Goal: Task Accomplishment & Management: Use online tool/utility

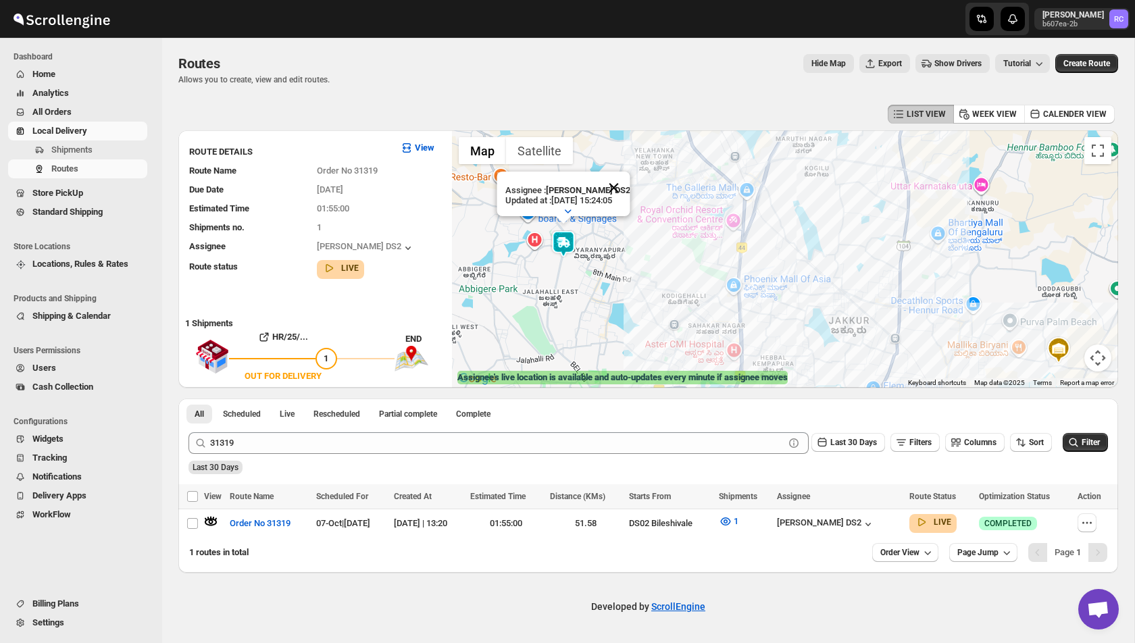
click at [619, 183] on button "Close" at bounding box center [613, 188] width 32 height 32
click at [569, 249] on img at bounding box center [563, 243] width 27 height 27
click at [569, 247] on img at bounding box center [563, 243] width 27 height 27
click at [618, 184] on button "Close" at bounding box center [613, 188] width 32 height 32
click at [566, 239] on img at bounding box center [563, 243] width 27 height 27
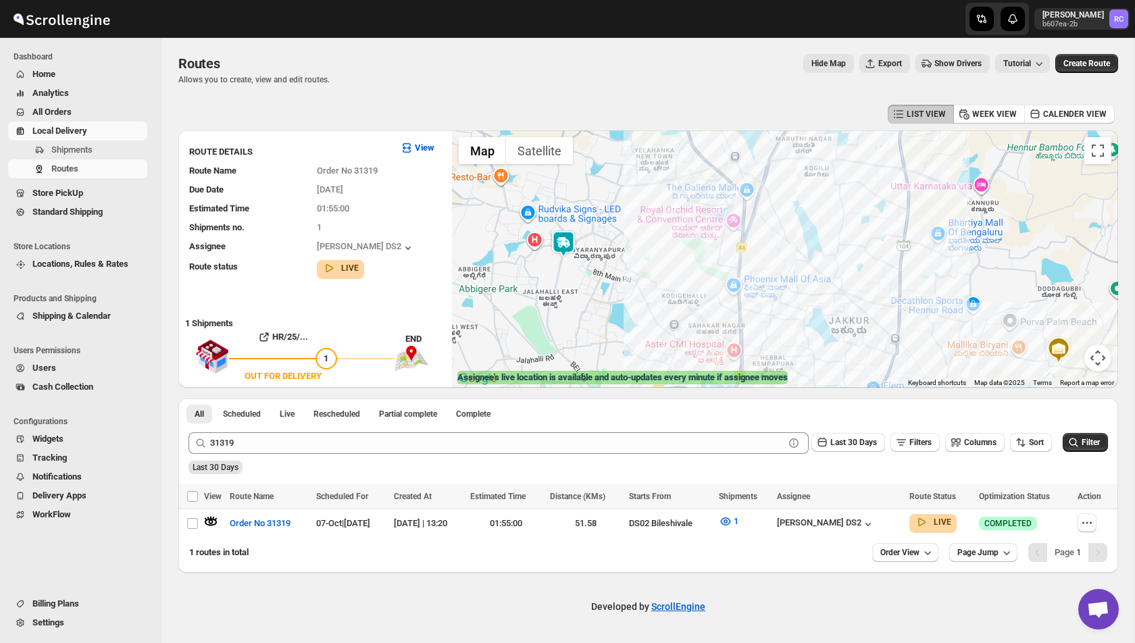
click at [566, 239] on img at bounding box center [563, 243] width 27 height 27
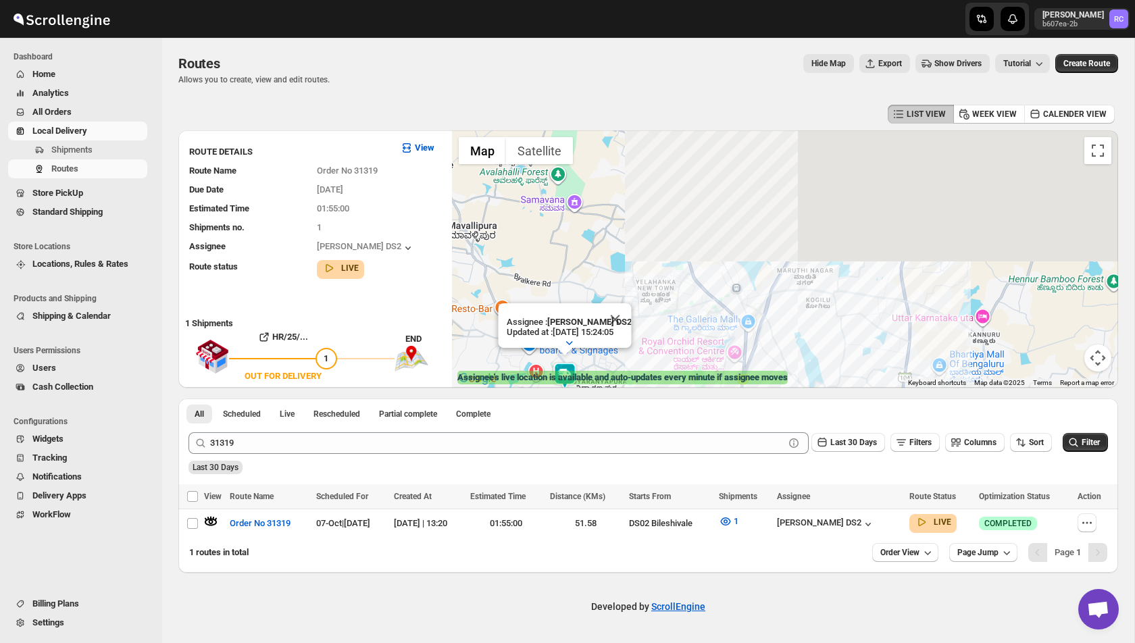
drag, startPoint x: 680, startPoint y: 196, endPoint x: 682, endPoint y: 332, distance: 135.9
click at [682, 333] on div "Assignee : [PERSON_NAME] DS2 Updated at : [DATE] 15:24:05 Duty mode Enabled Bat…" at bounding box center [785, 259] width 666 height 258
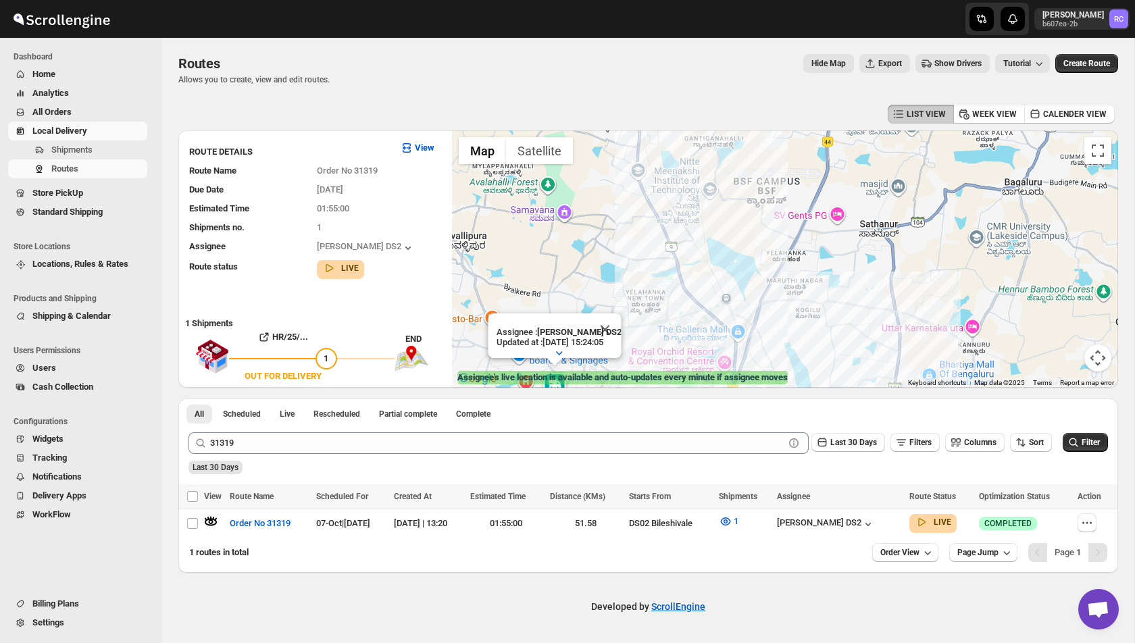
drag, startPoint x: 635, startPoint y: 216, endPoint x: 622, endPoint y: 207, distance: 14.6
click at [622, 207] on div "Assignee : [PERSON_NAME] DS2 Updated at : [DATE] 15:24:05 Duty mode Enabled Bat…" at bounding box center [785, 259] width 666 height 258
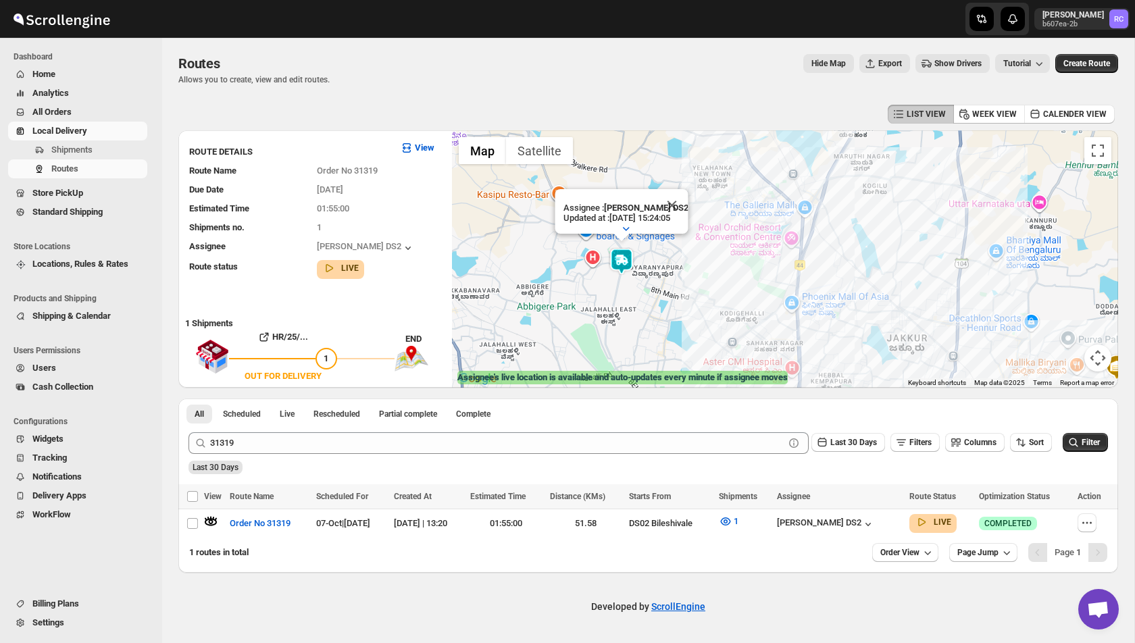
drag, startPoint x: 527, startPoint y: 279, endPoint x: 596, endPoint y: 170, distance: 128.8
click at [596, 170] on div "Assignee : [PERSON_NAME] DS2 Updated at : [DATE] 15:24:05 Duty mode Enabled Bat…" at bounding box center [785, 259] width 666 height 258
click at [892, 527] on div "[PERSON_NAME] DS2" at bounding box center [839, 523] width 124 height 15
click at [875, 523] on icon "button" at bounding box center [869, 525] width 14 height 14
click at [672, 212] on button "Close" at bounding box center [672, 206] width 32 height 32
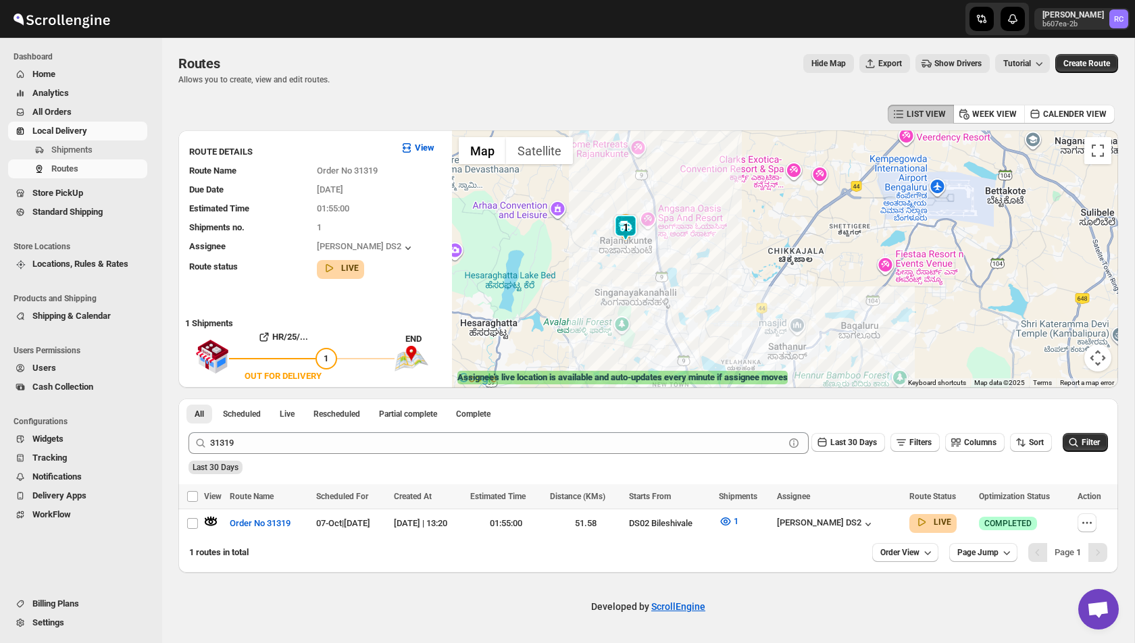
drag, startPoint x: 654, startPoint y: 199, endPoint x: 654, endPoint y: 383, distance: 183.2
click at [654, 383] on div "← Move left → Move right ↑ Move up ↓ Move down + Zoom in - Zoom out Home Jump l…" at bounding box center [785, 259] width 666 height 258
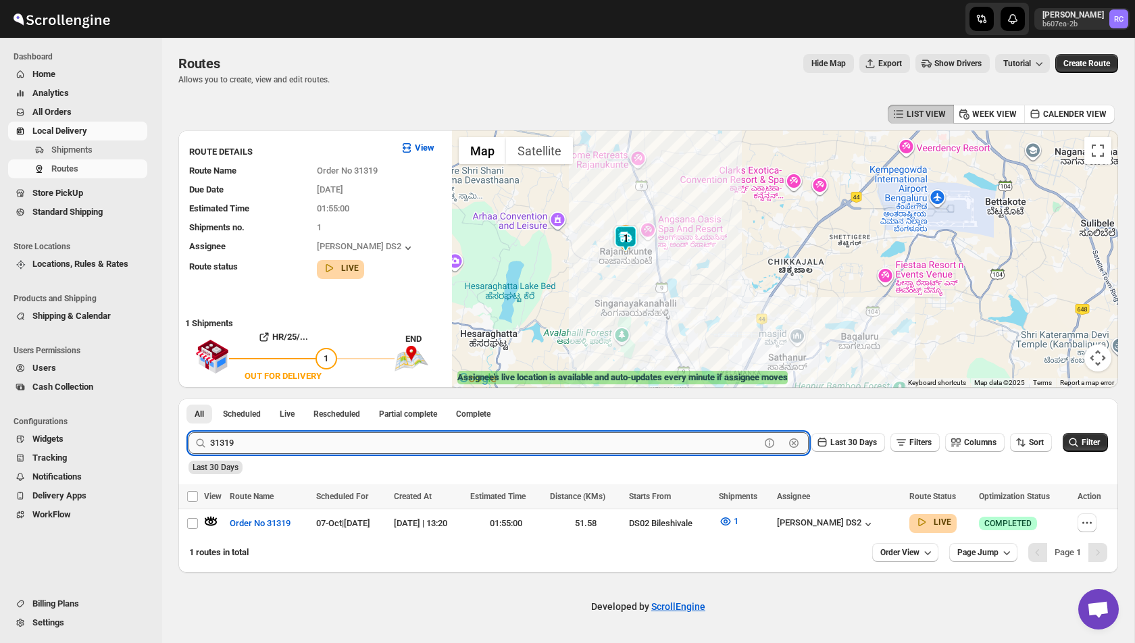
click at [251, 443] on input "31319" at bounding box center [485, 444] width 550 height 22
type input "31322"
click at [189, 399] on button "Submit" at bounding box center [208, 406] width 39 height 14
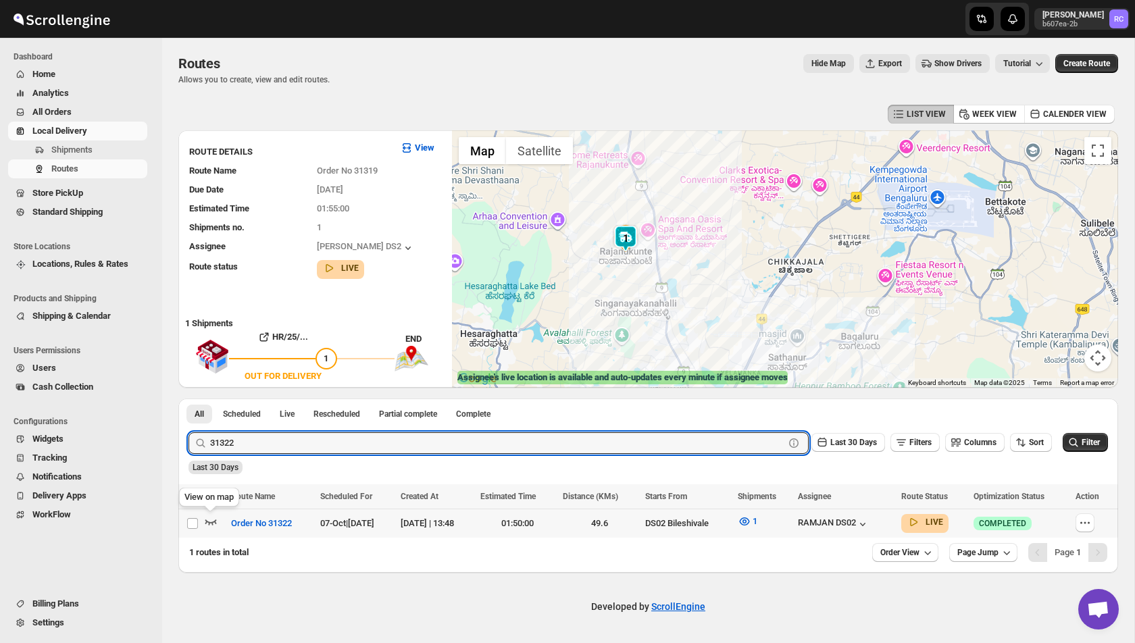
click at [210, 521] on icon "button" at bounding box center [211, 522] width 14 height 14
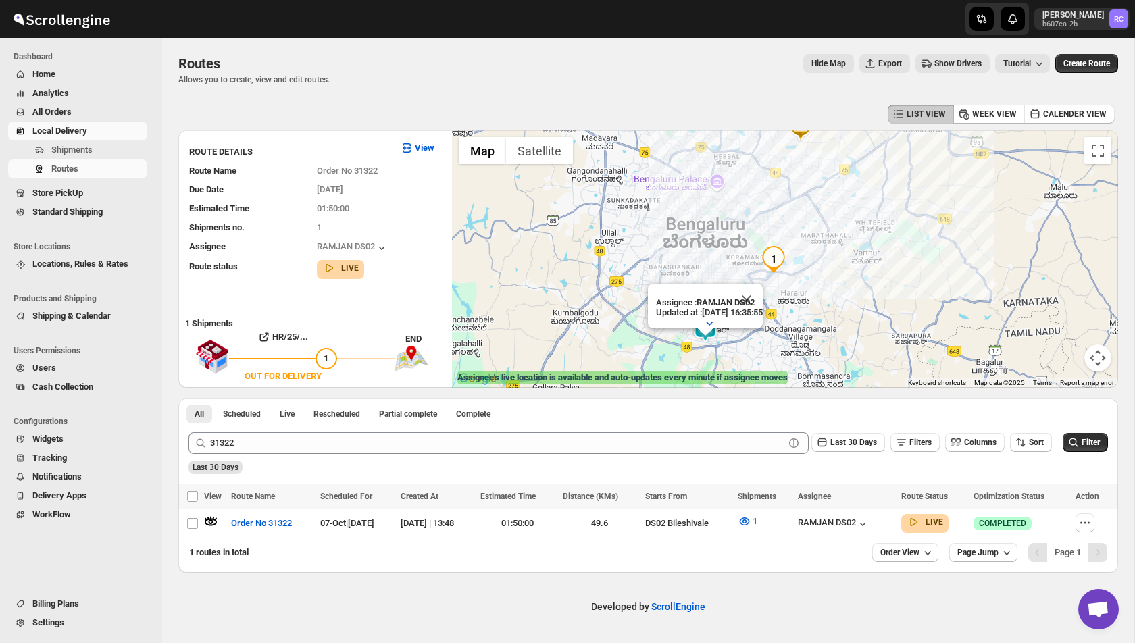
drag, startPoint x: 749, startPoint y: 307, endPoint x: 789, endPoint y: 201, distance: 113.0
click at [787, 246] on img "1" at bounding box center [773, 259] width 27 height 27
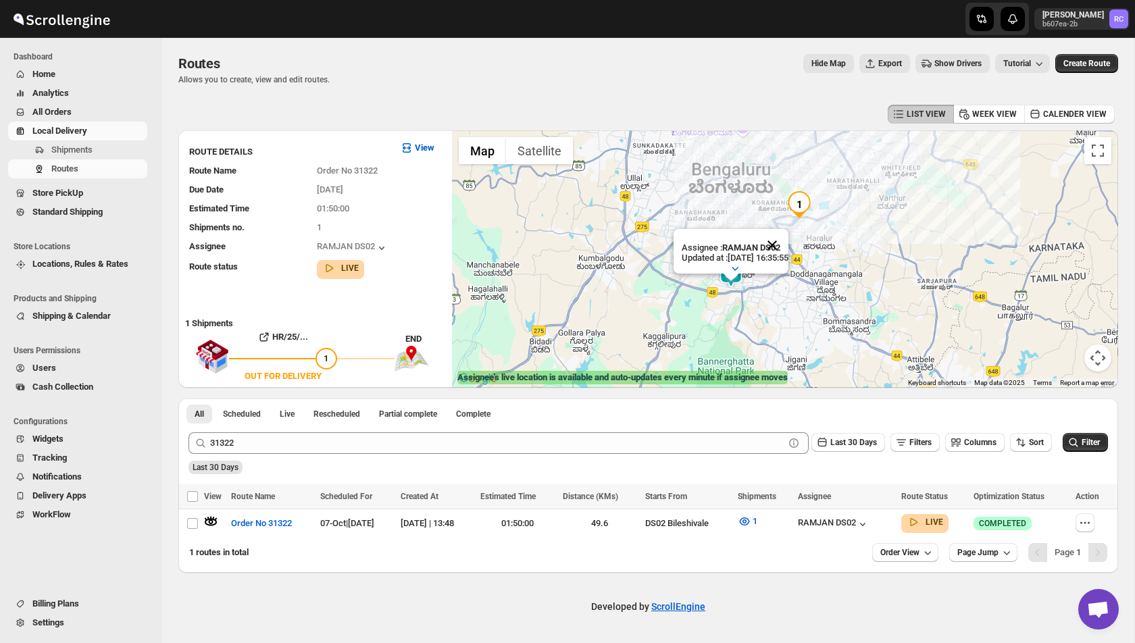
click at [787, 247] on button "Close" at bounding box center [772, 245] width 32 height 32
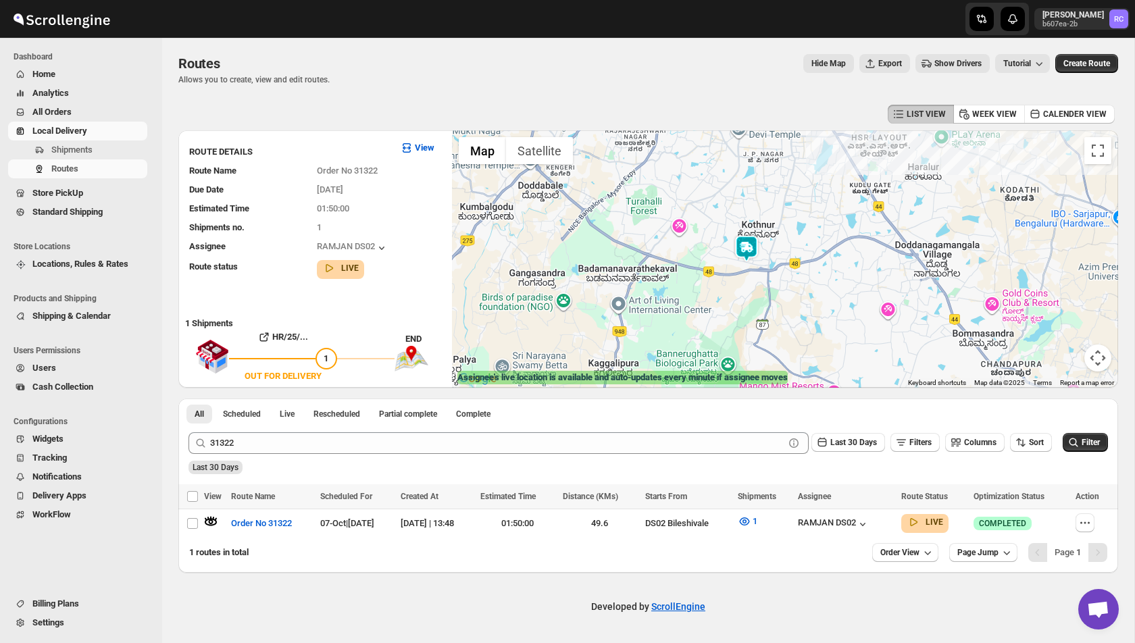
click at [750, 249] on img at bounding box center [746, 248] width 27 height 27
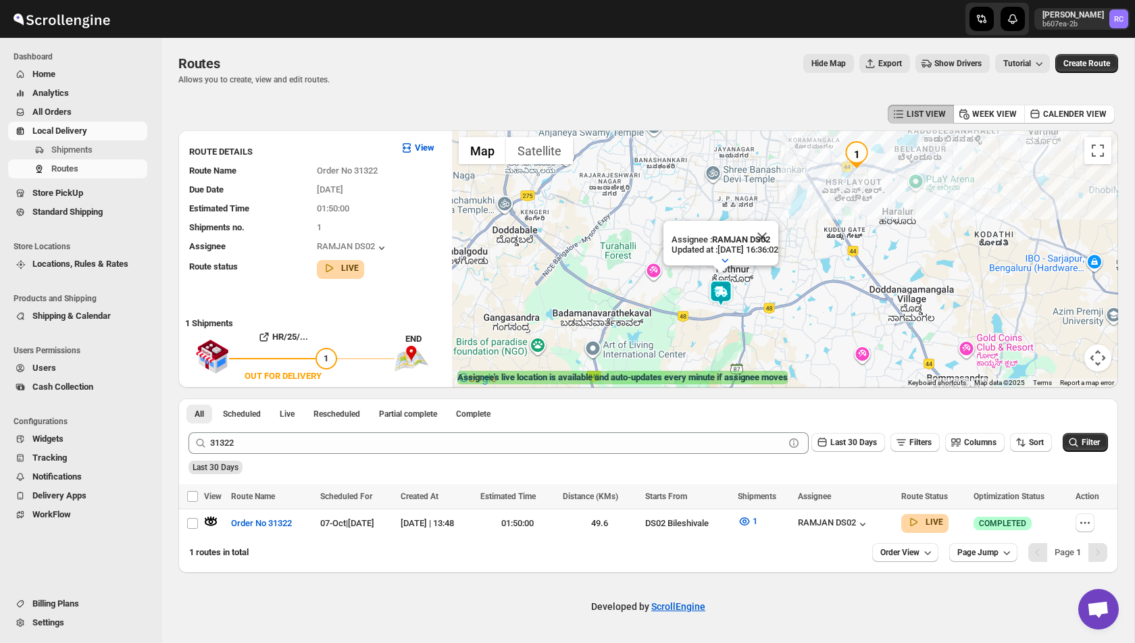
drag, startPoint x: 889, startPoint y: 176, endPoint x: 864, endPoint y: 222, distance: 52.6
click at [864, 222] on div "Assignee : RAMJAN DS02 Updated at : [DATE] 16:36:02 Duty mode Enabled Battery p…" at bounding box center [785, 259] width 666 height 258
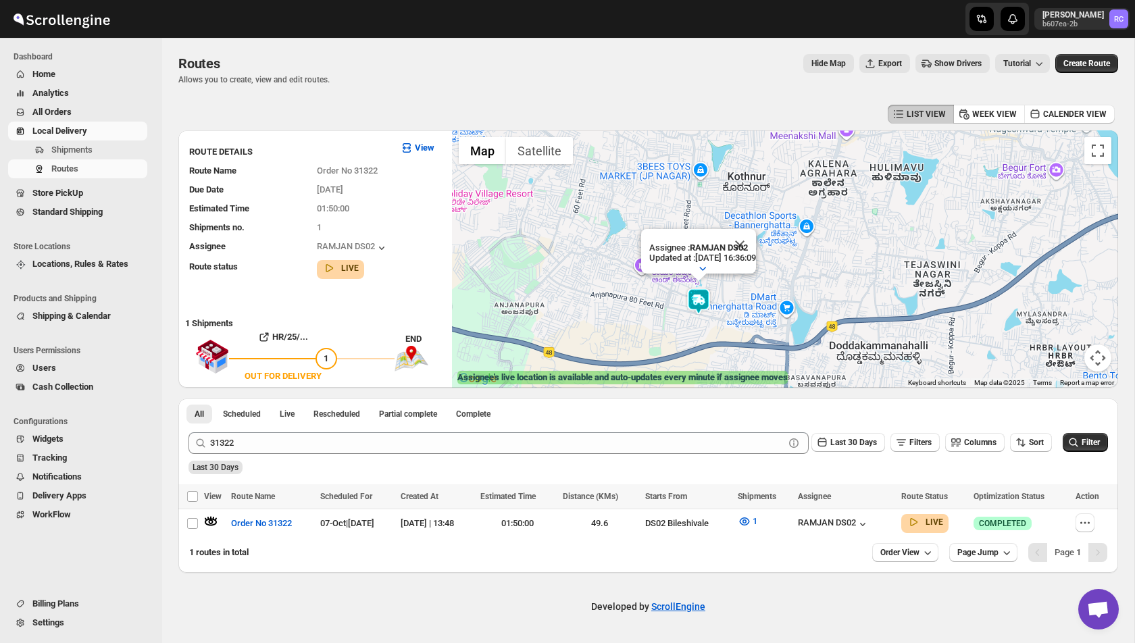
drag, startPoint x: 667, startPoint y: 328, endPoint x: 700, endPoint y: 281, distance: 56.8
click at [700, 281] on div "Assignee : RAMJAN DS02 Updated at : [DATE] 16:36:09 Duty mode Enabled Battery p…" at bounding box center [785, 259] width 666 height 258
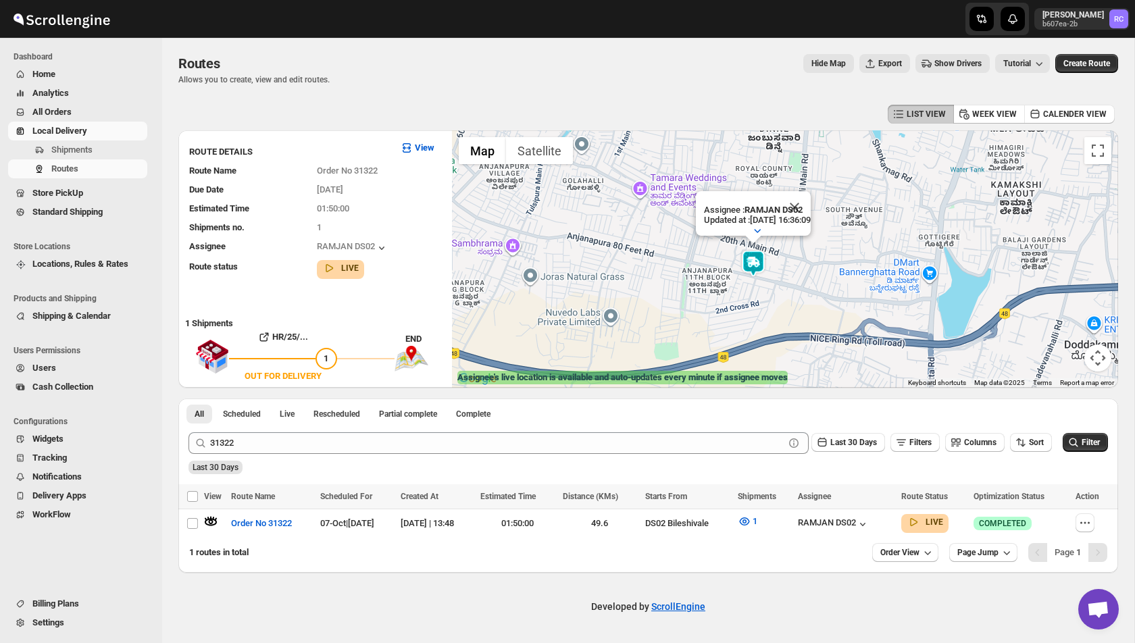
click at [759, 259] on img at bounding box center [753, 263] width 27 height 27
click at [810, 205] on button "Close" at bounding box center [795, 207] width 32 height 32
